Goal: Contribute content

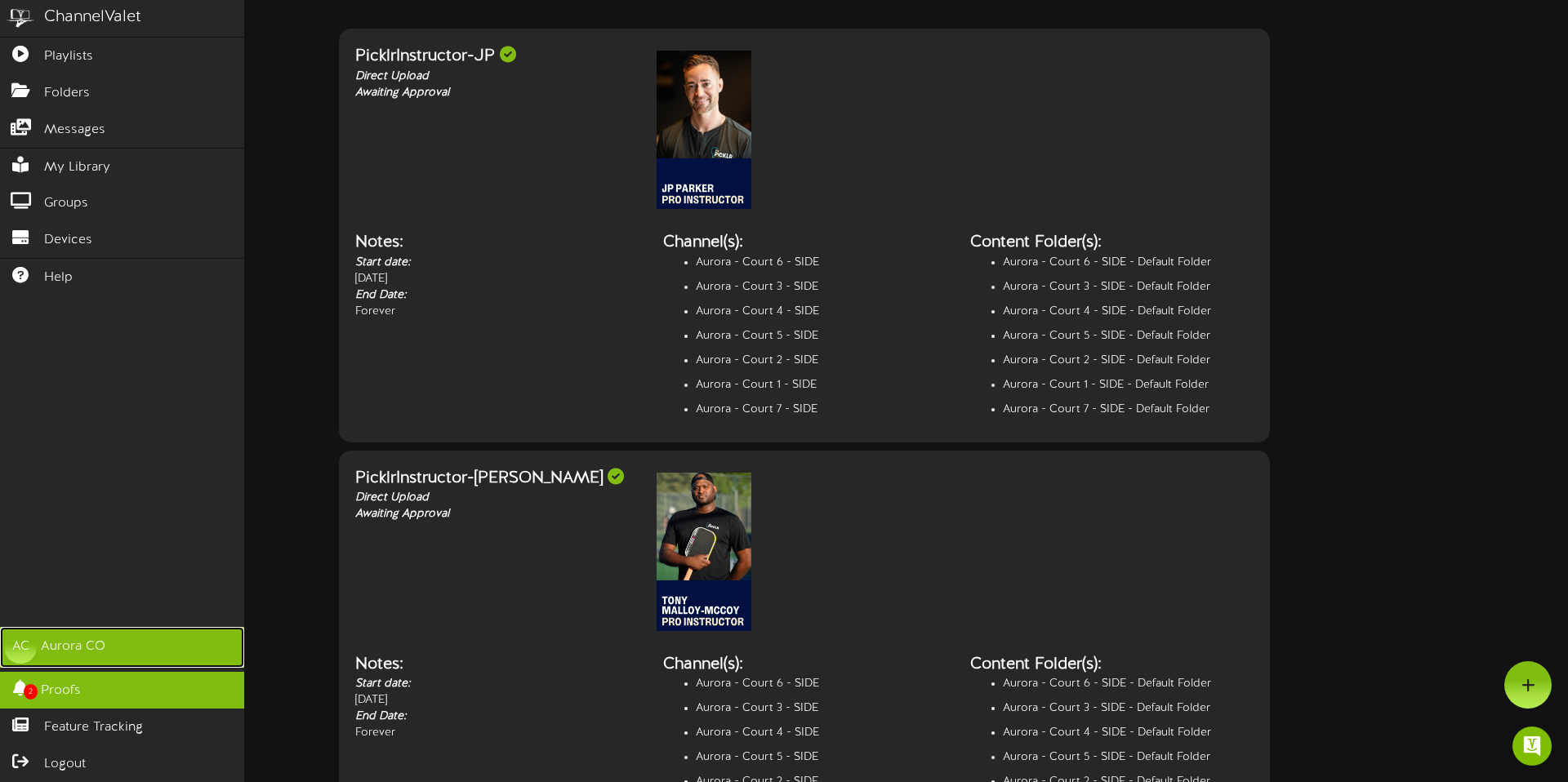
click at [89, 647] on div "Aurora CO" at bounding box center [73, 647] width 64 height 19
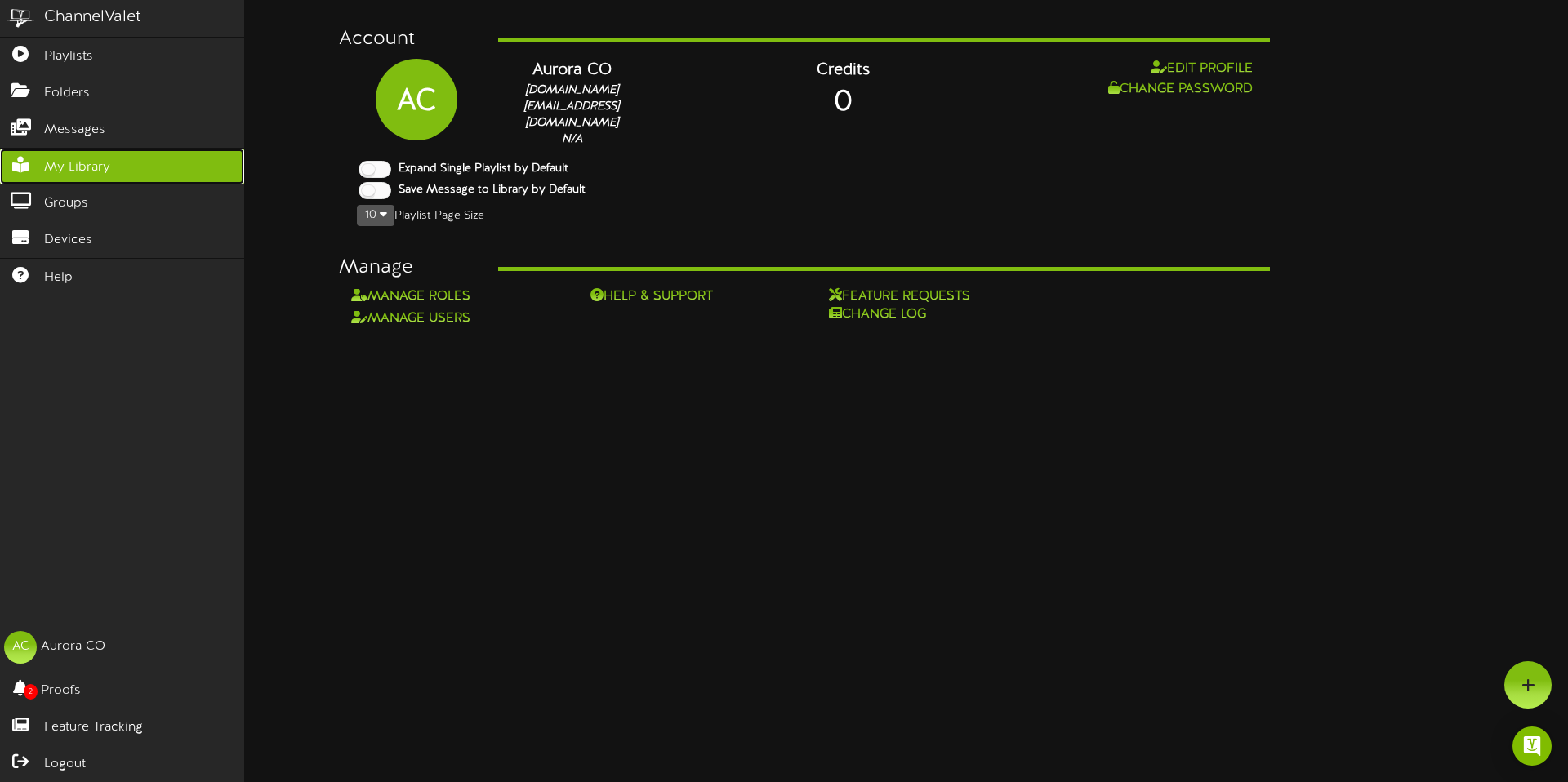
click at [105, 172] on span "My Library" at bounding box center [77, 168] width 66 height 19
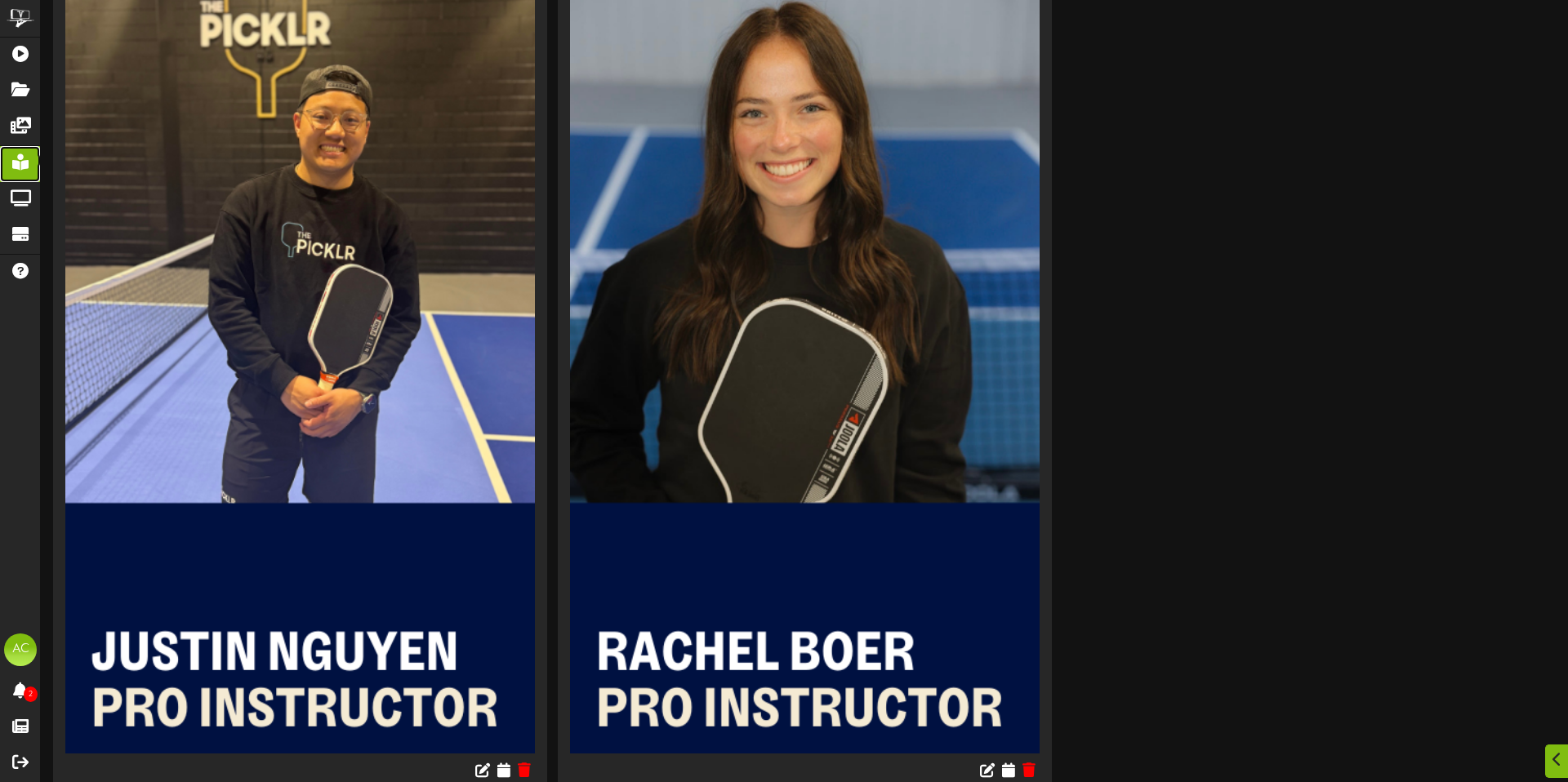
scroll to position [1055, 0]
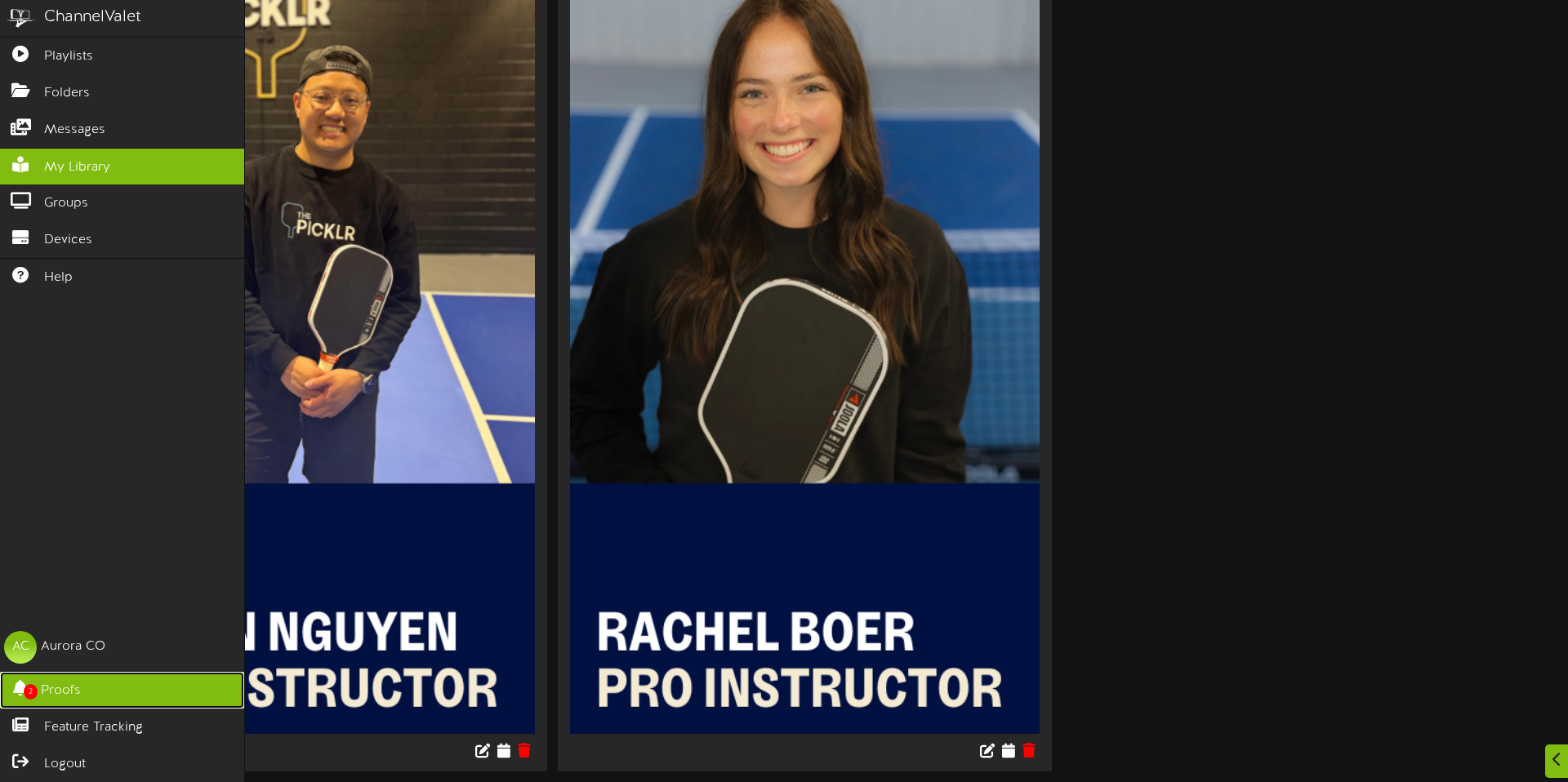
click at [103, 692] on link "2 Proofs" at bounding box center [122, 691] width 244 height 37
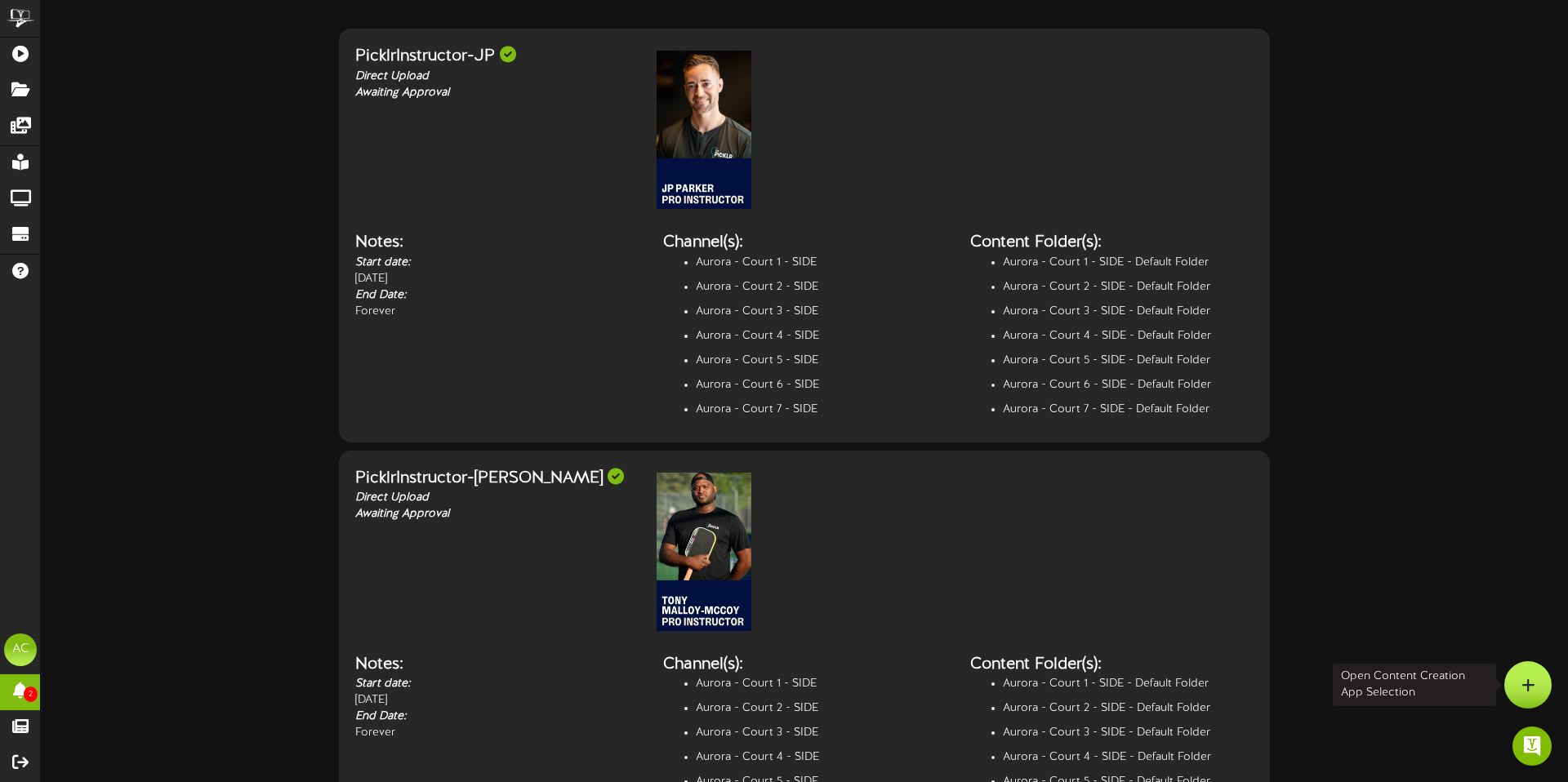
click at [1544, 681] on div at bounding box center [1528, 685] width 47 height 47
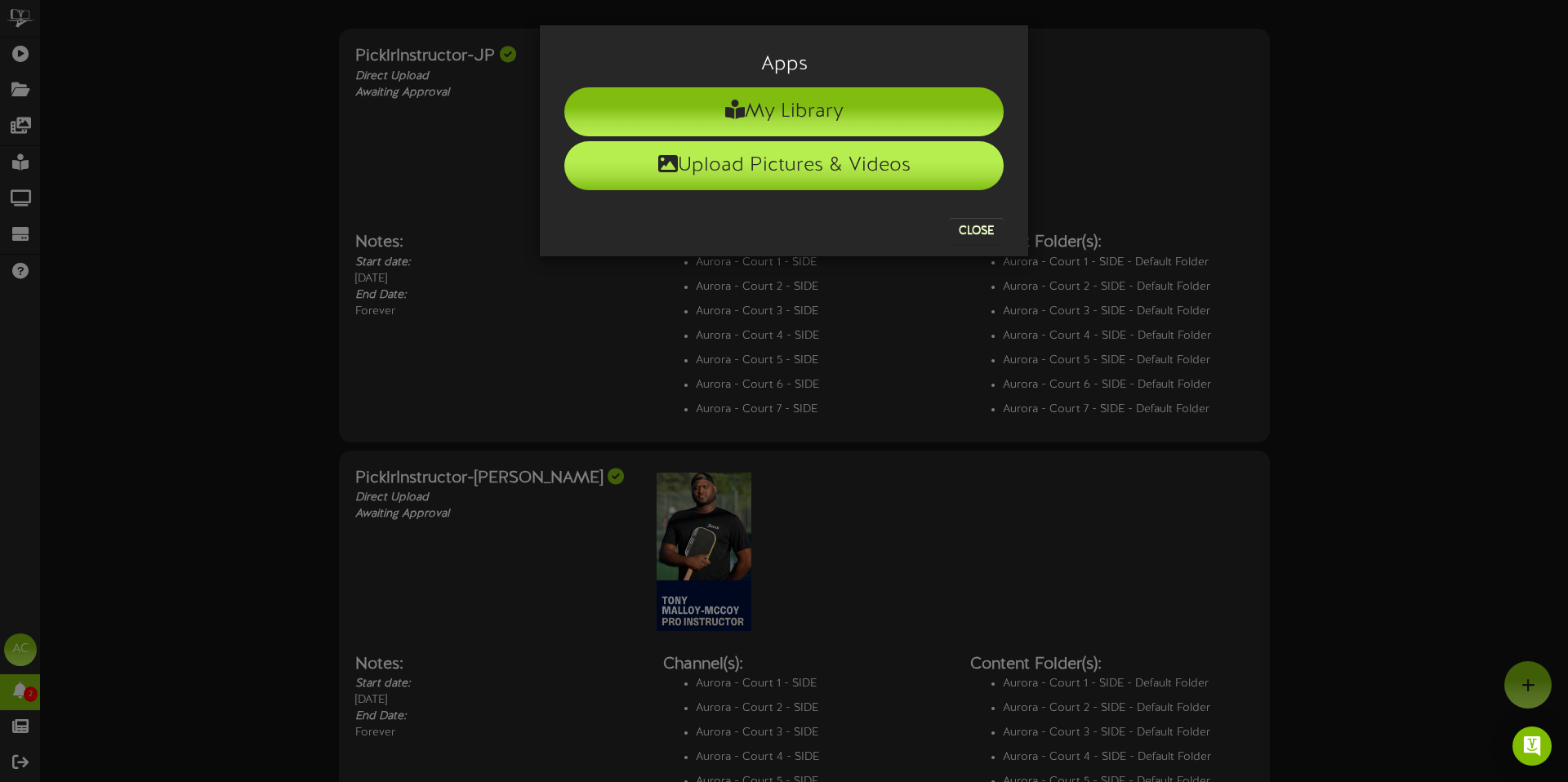
click at [779, 174] on li "Upload Pictures & Videos" at bounding box center [784, 166] width 439 height 49
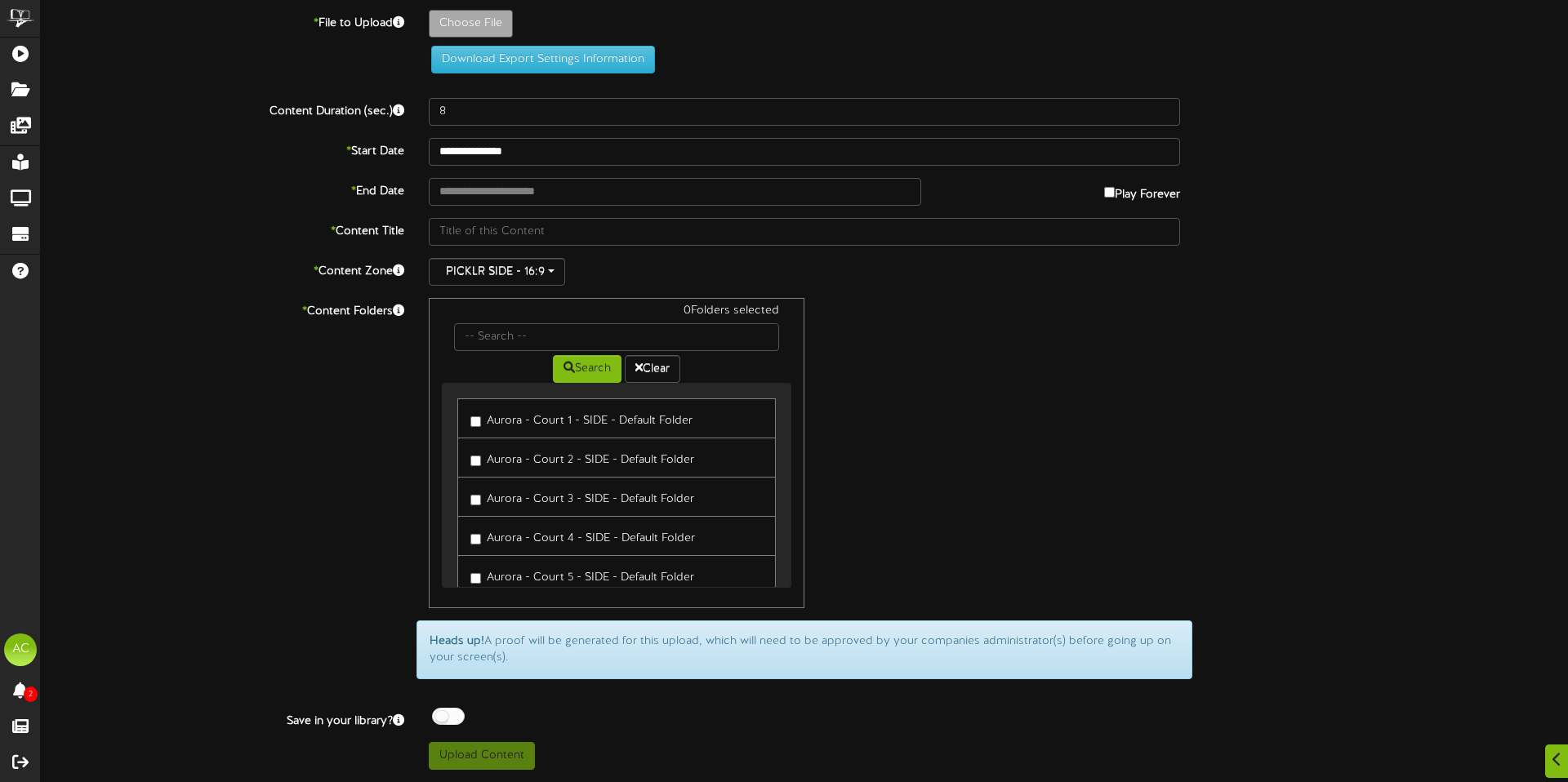
click at [571, 428] on label "Aurora - Court 1 - SIDE - Default Folder" at bounding box center [581, 418] width 222 height 22
click at [574, 453] on label "Aurora - Court 2 - SIDE - Default Folder" at bounding box center [582, 458] width 224 height 22
click at [577, 491] on label "Aurora - Court 3 - SIDE - Default Folder" at bounding box center [582, 497] width 224 height 22
click at [580, 535] on label "Aurora - Court 4 - SIDE - Default Folder" at bounding box center [583, 536] width 225 height 22
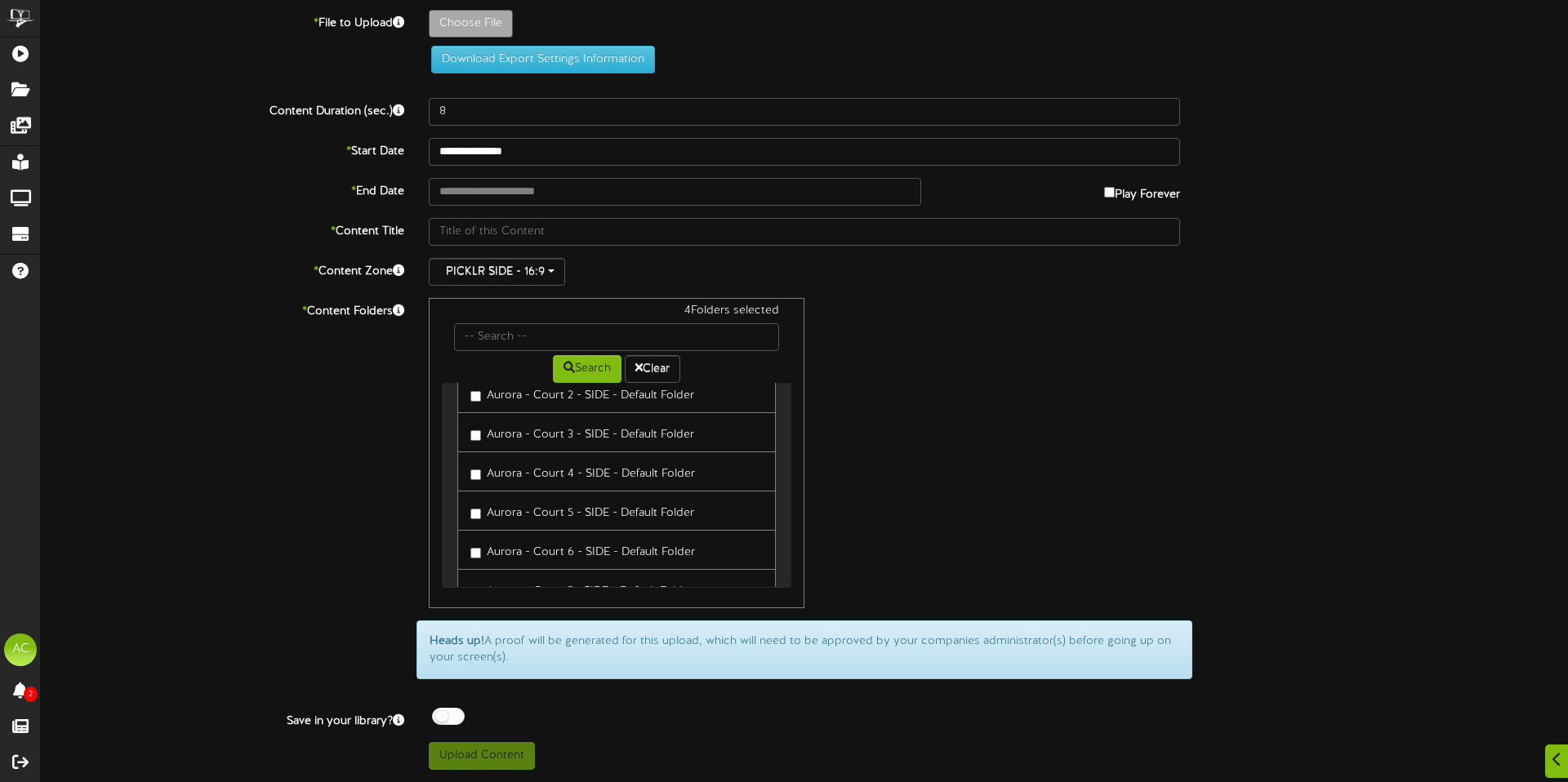
click at [577, 508] on label "Aurora - Court 5 - SIDE - Default Folder" at bounding box center [582, 511] width 224 height 22
click at [578, 556] on label "Aurora - Court 6 - SIDE - Default Folder" at bounding box center [583, 550] width 225 height 22
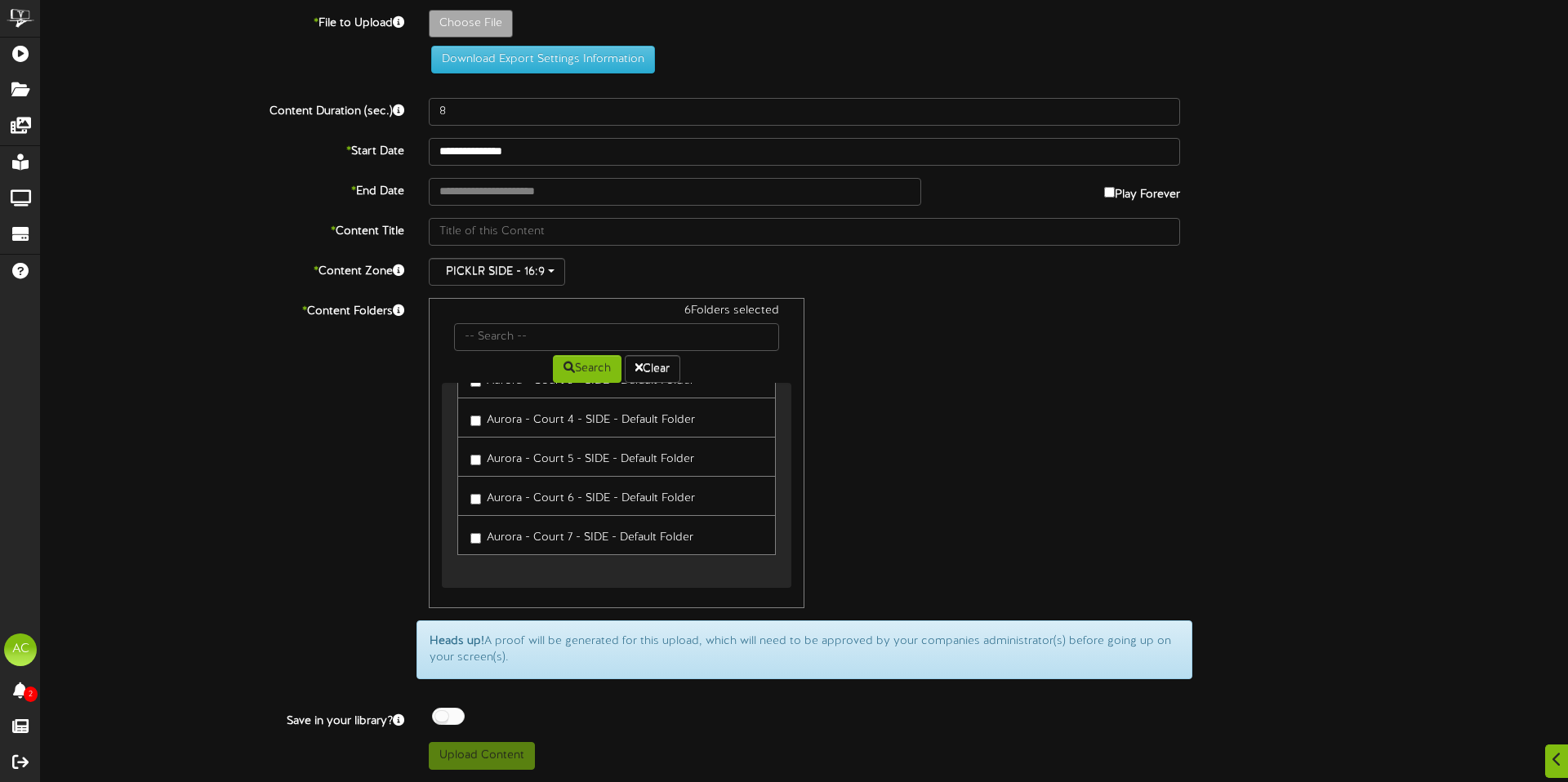
click at [567, 531] on label "Aurora - Court 7 - SIDE - Default Folder" at bounding box center [582, 535] width 223 height 22
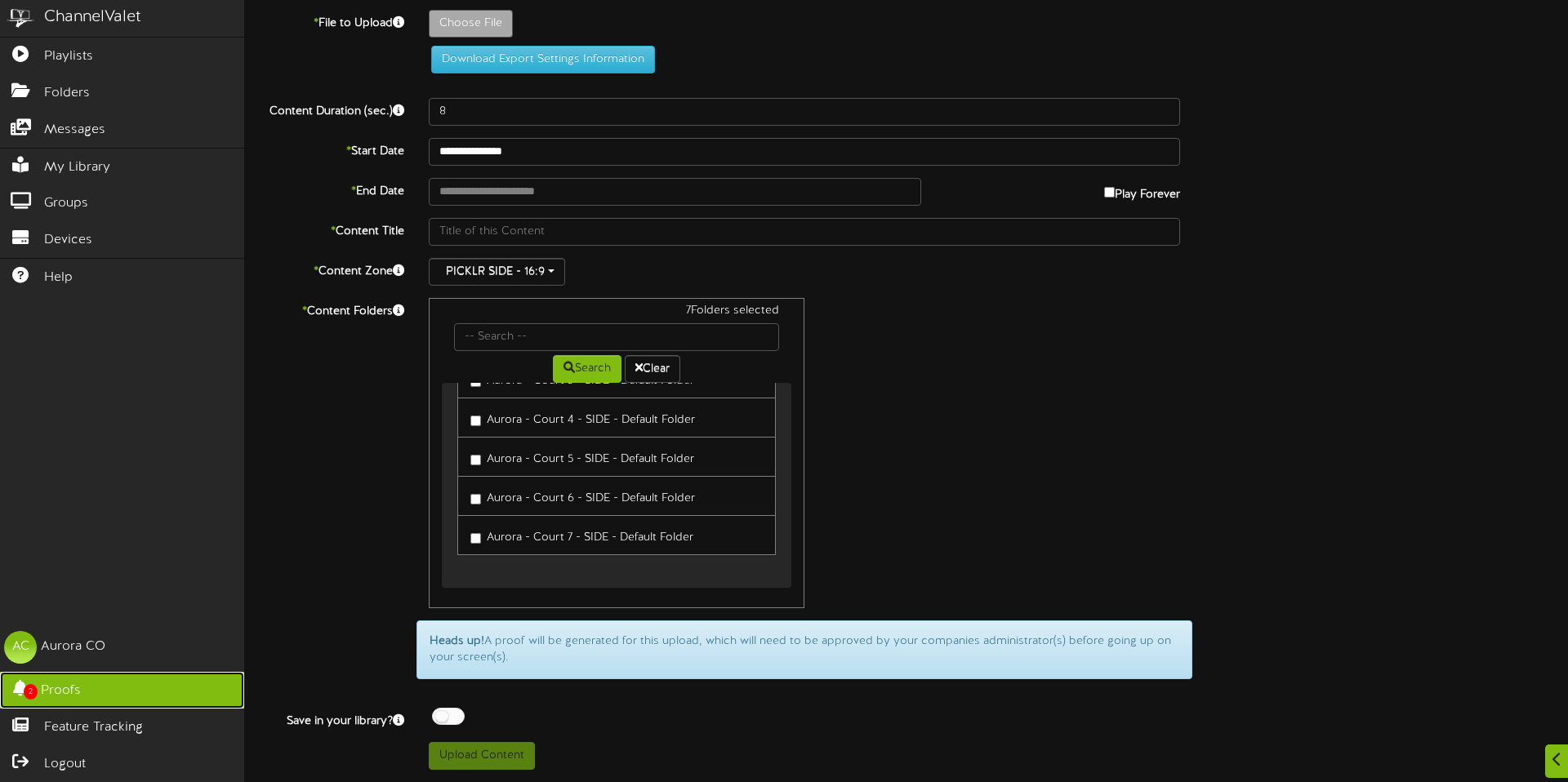
click at [106, 686] on link "2 Proofs" at bounding box center [122, 691] width 244 height 37
